Goal: Check status: Check status

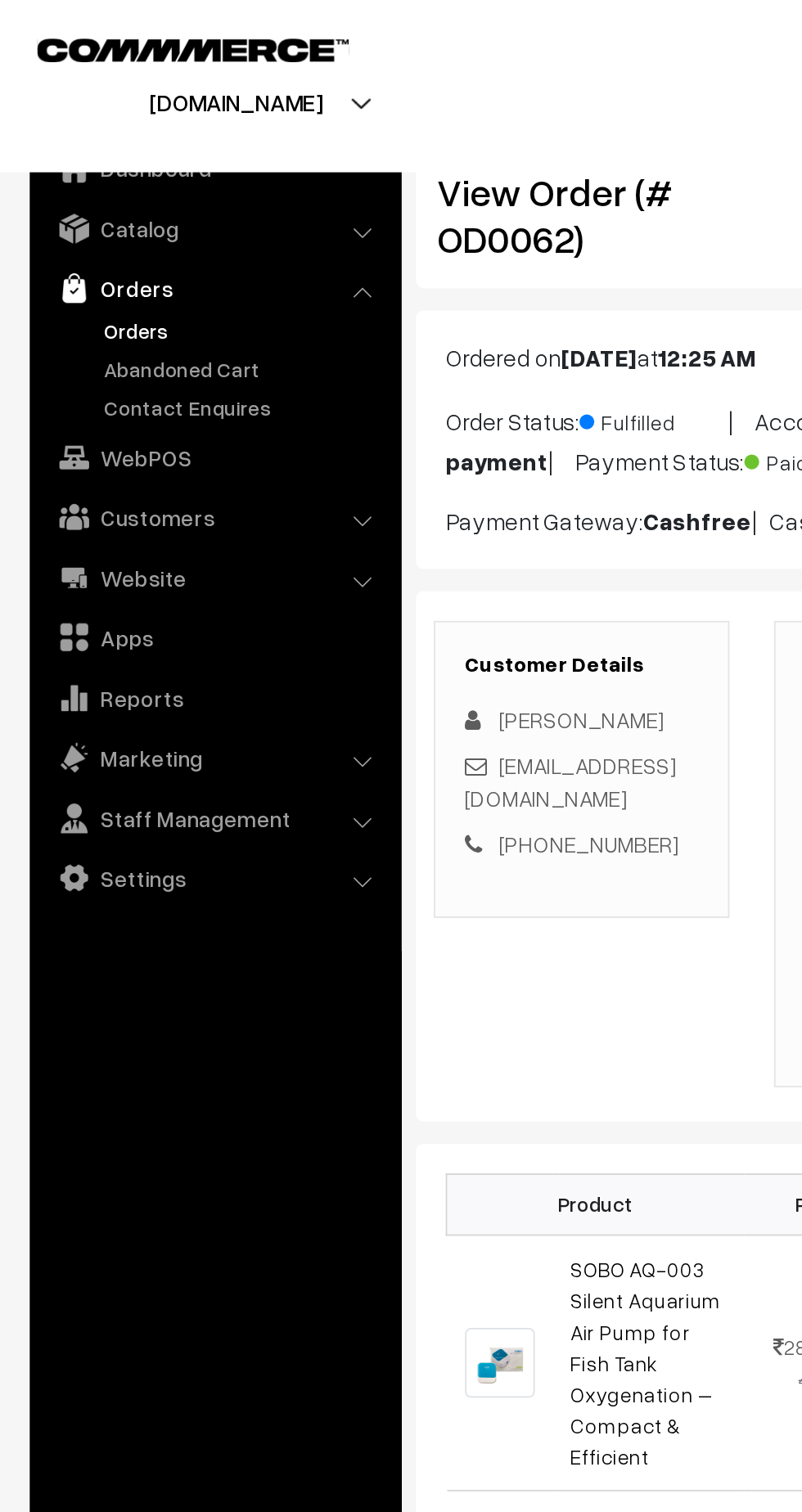
click at [76, 185] on link "Orders" at bounding box center [133, 182] width 162 height 17
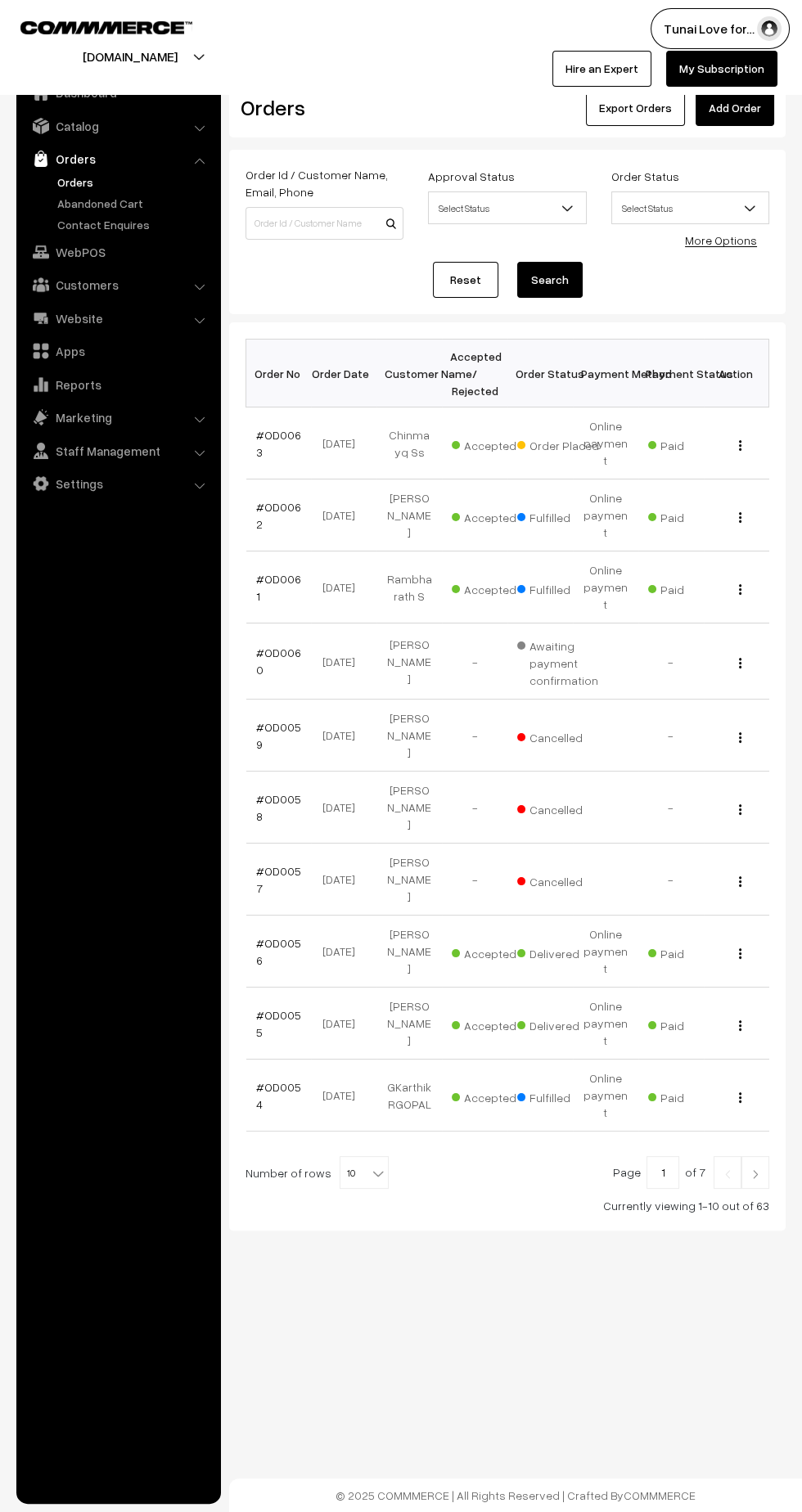
click at [271, 428] on link "#OD0063" at bounding box center [279, 443] width 45 height 31
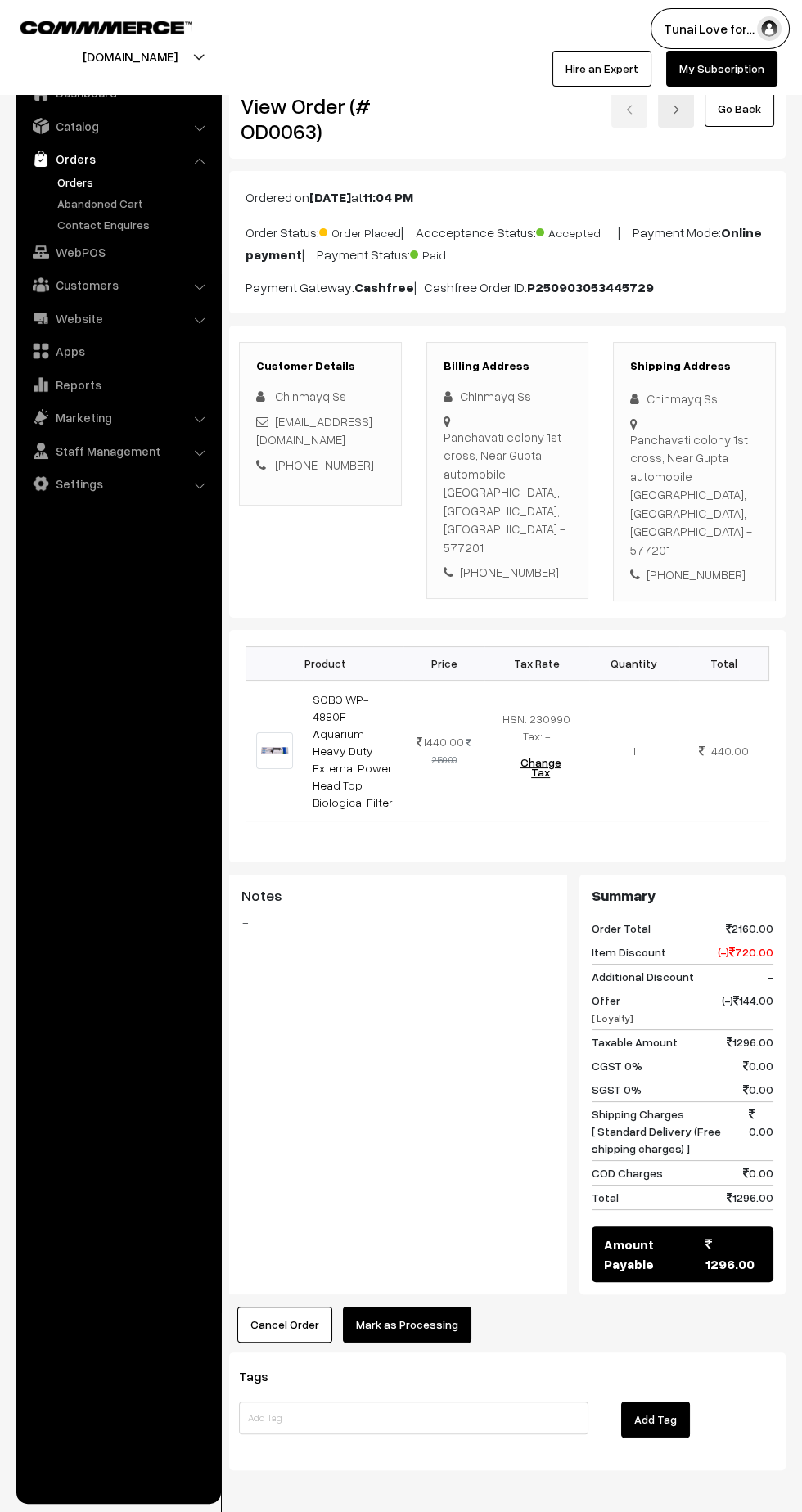
click at [115, 550] on ul "Dashboard Catalog" at bounding box center [118, 784] width 204 height 1438
click at [81, 186] on link "Orders" at bounding box center [133, 182] width 162 height 17
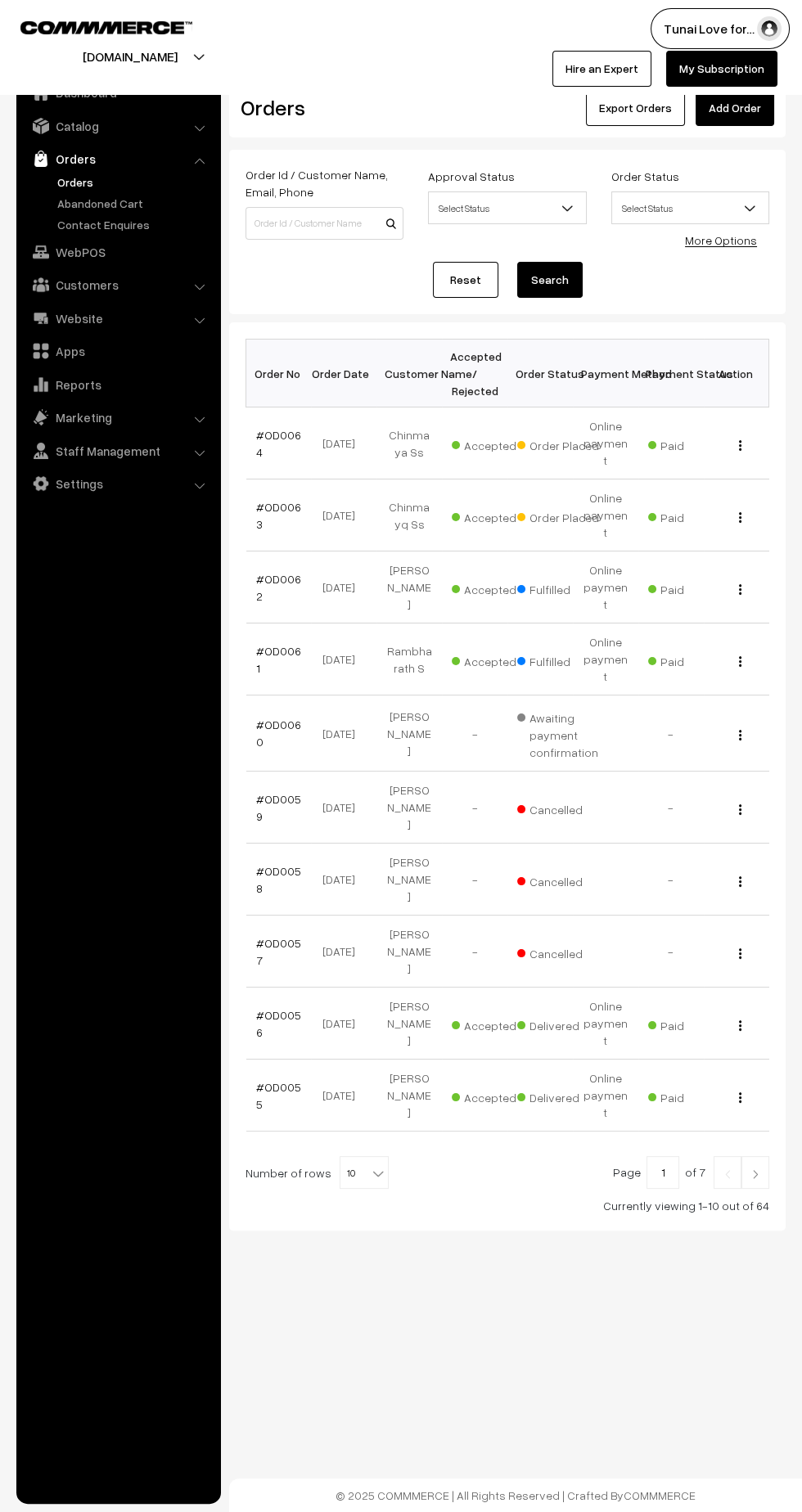
click at [279, 428] on link "#OD0064" at bounding box center [279, 443] width 45 height 31
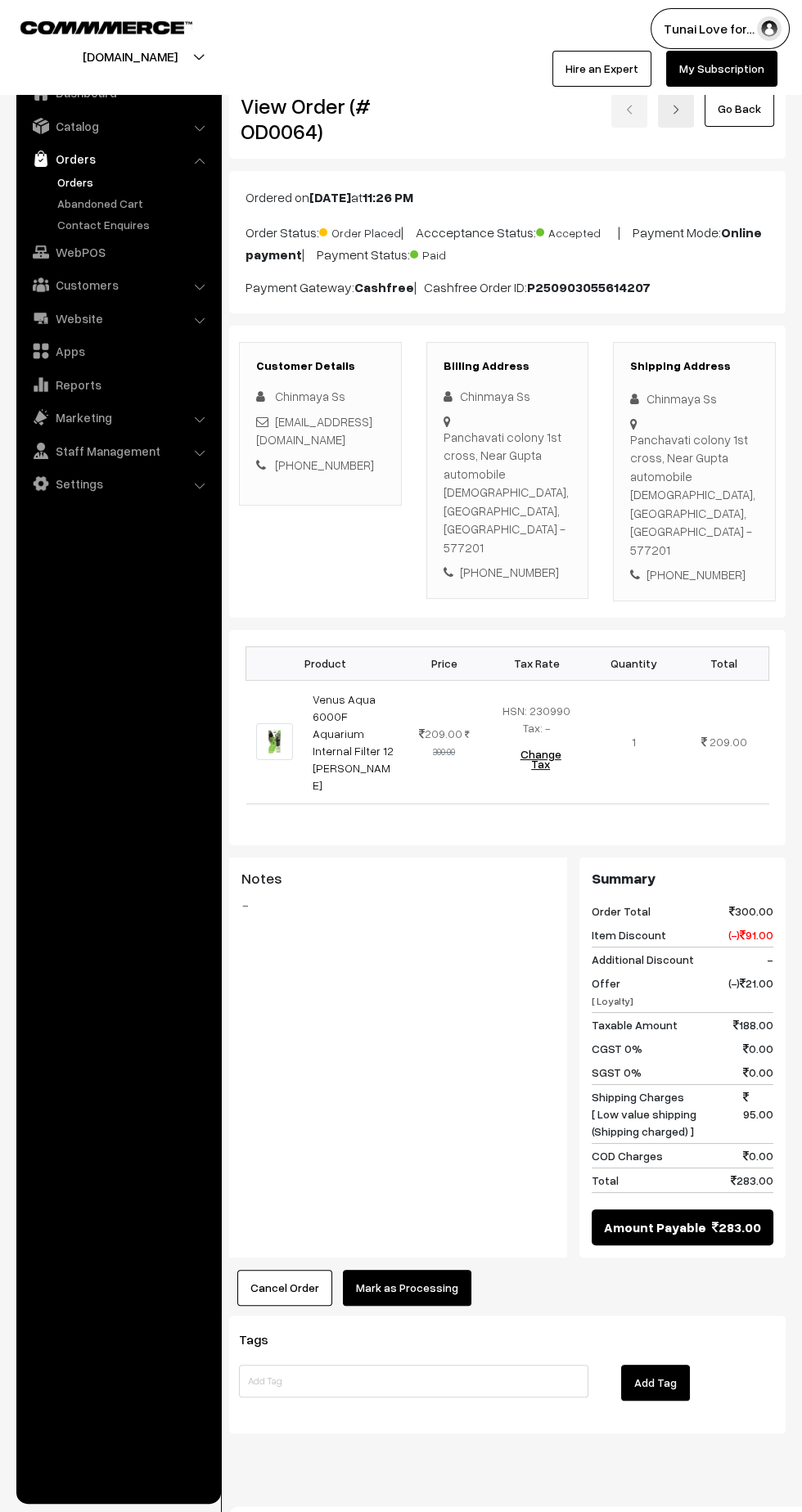
click at [70, 182] on link "Orders" at bounding box center [133, 182] width 162 height 17
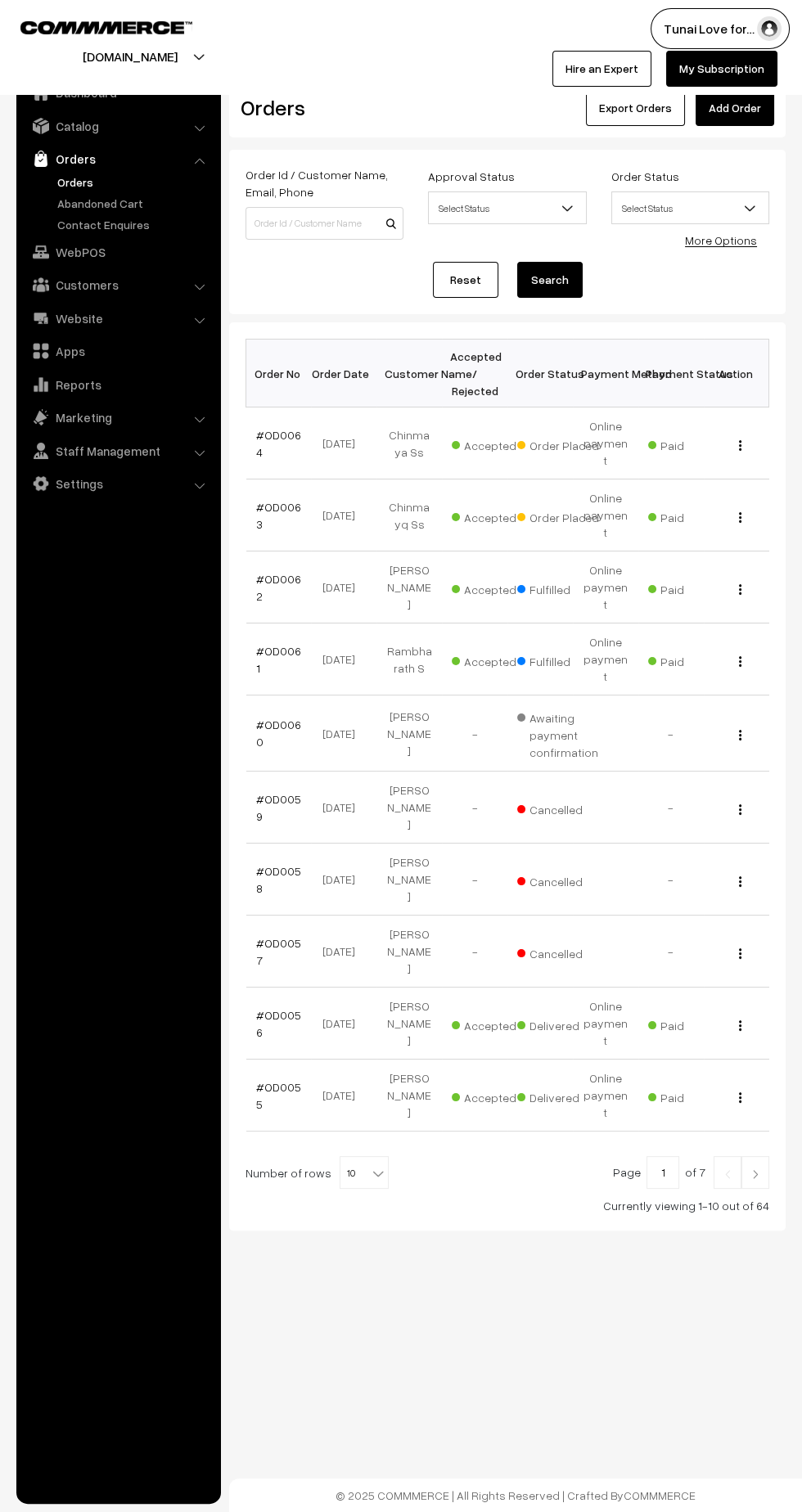
click at [73, 185] on link "Orders" at bounding box center [133, 182] width 162 height 17
click at [64, 190] on link "Orders" at bounding box center [133, 182] width 162 height 17
click at [66, 185] on link "Orders" at bounding box center [133, 182] width 162 height 17
